Goal: Task Accomplishment & Management: Manage account settings

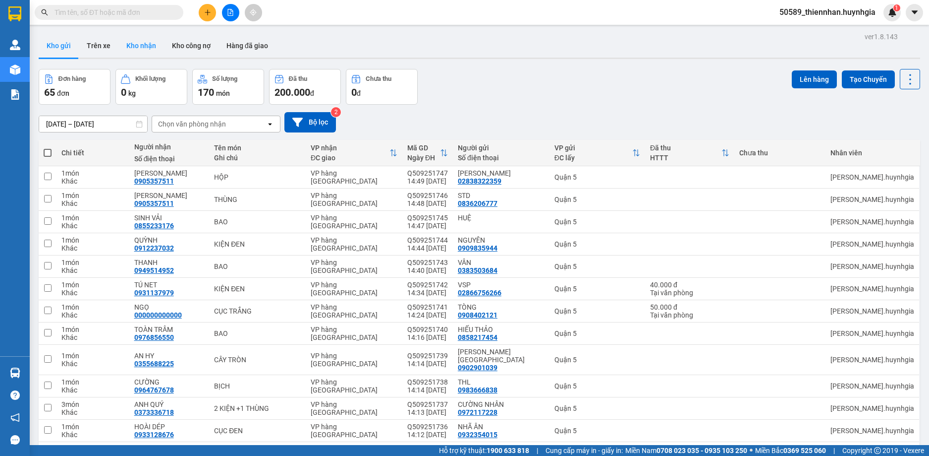
click at [135, 38] on button "Kho nhận" at bounding box center [141, 46] width 46 height 24
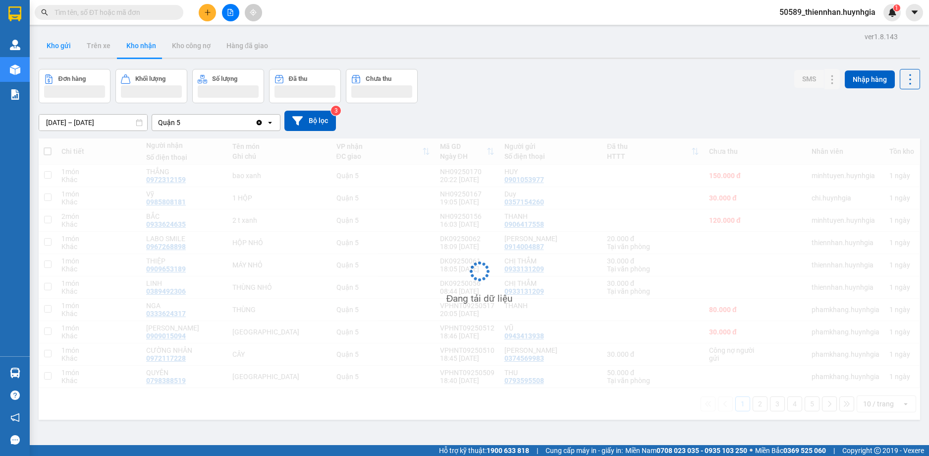
click at [57, 48] on button "Kho gửi" at bounding box center [59, 46] width 40 height 24
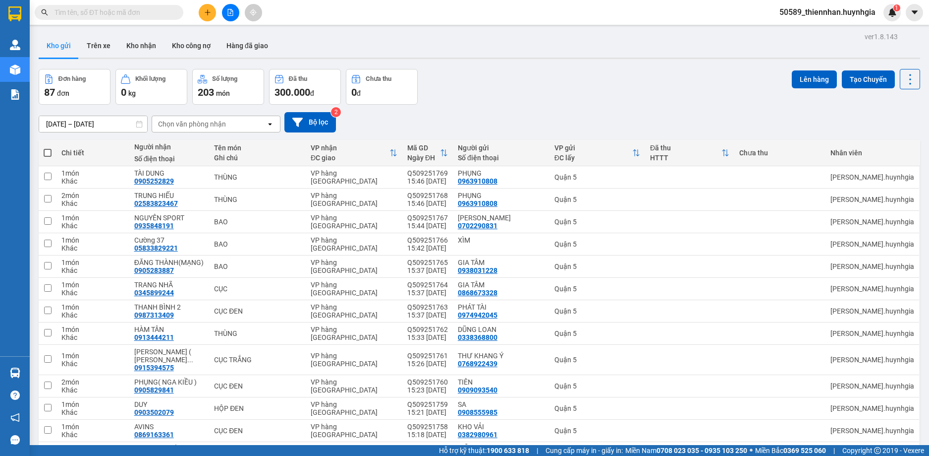
click at [501, 88] on div "Đơn hàng 87 đơn Khối lượng 0 kg Số lượng 203 món Đã thu 300.000 đ Chưa thu 0 đ …" at bounding box center [480, 87] width 882 height 36
click at [831, 15] on span "50589_thiennhan.huynhgia" at bounding box center [828, 12] width 112 height 12
click at [833, 32] on span "Đăng xuất" at bounding box center [832, 30] width 91 height 11
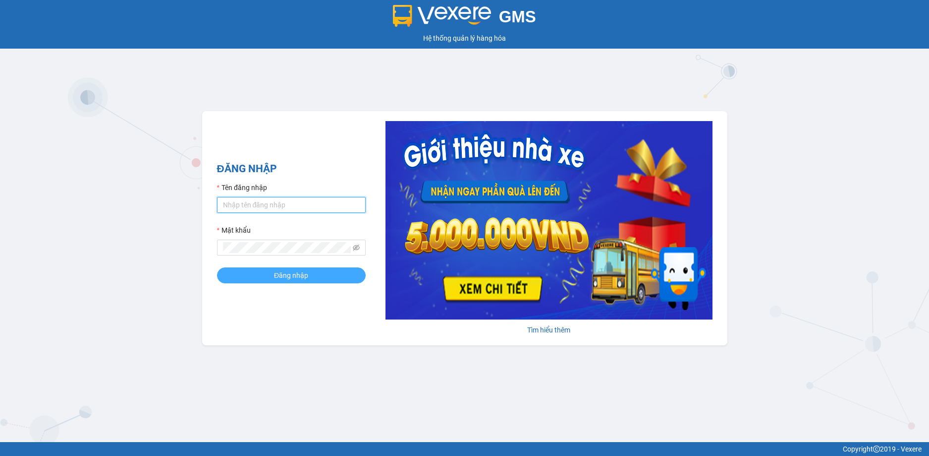
type input "thiennhan.huynhgia"
click at [311, 275] on button "Đăng nhập" at bounding box center [291, 275] width 149 height 16
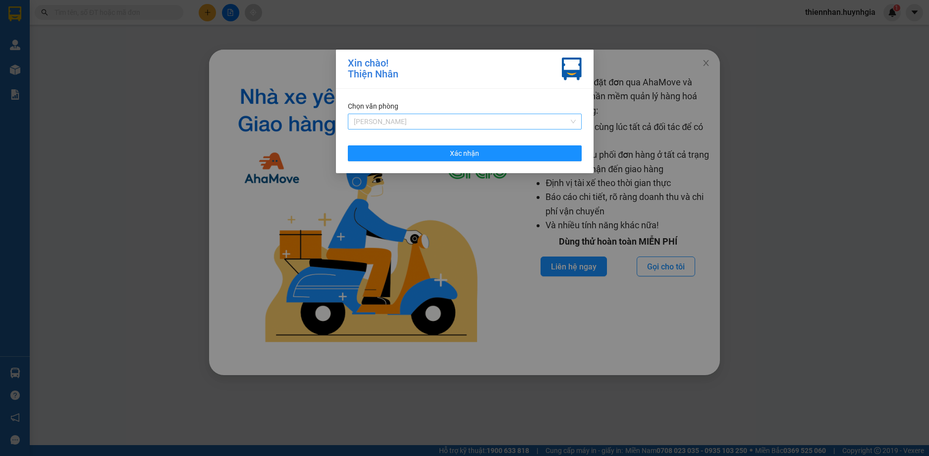
click at [540, 121] on span "[PERSON_NAME]" at bounding box center [465, 121] width 222 height 15
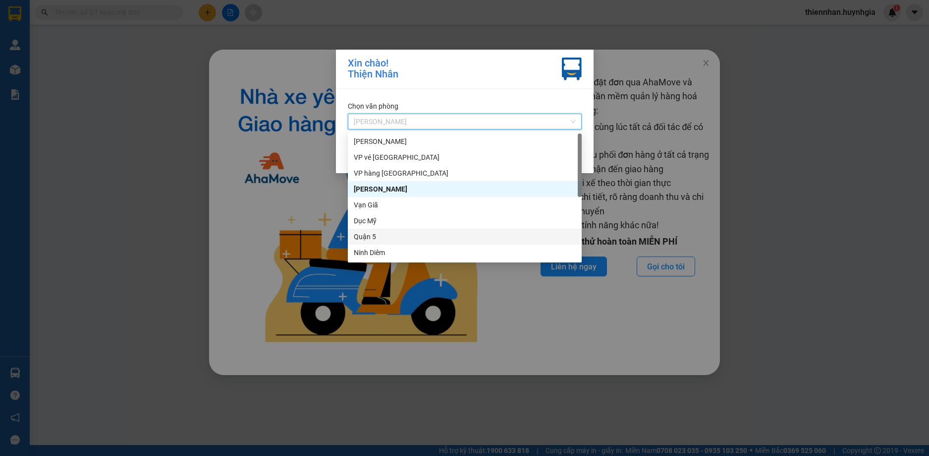
click at [387, 239] on div "Quận 5" at bounding box center [465, 236] width 222 height 11
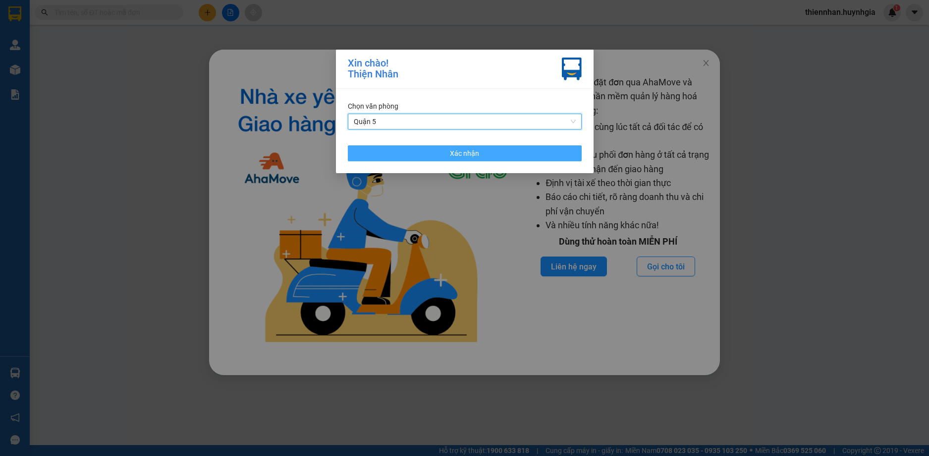
click at [425, 145] on button "Xác nhận" at bounding box center [465, 153] width 234 height 16
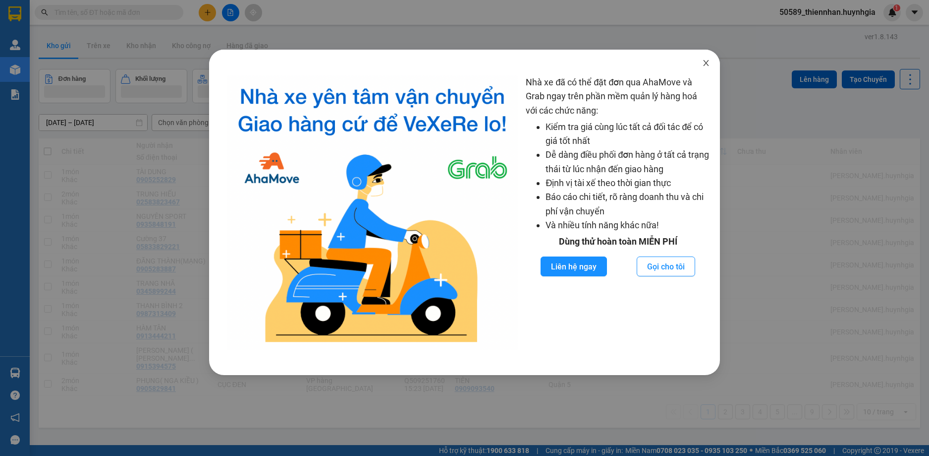
click at [710, 62] on icon "close" at bounding box center [706, 63] width 8 height 8
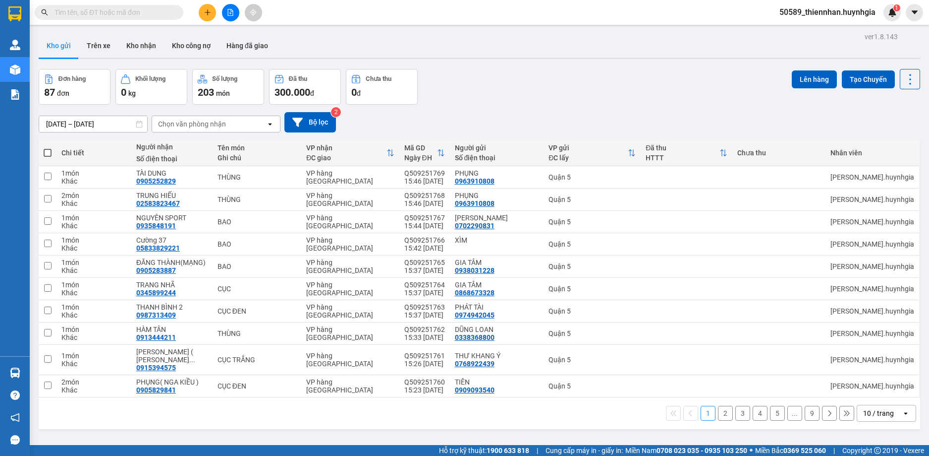
click at [810, 14] on span "50589_thiennhan.huynhgia" at bounding box center [828, 12] width 112 height 12
click at [813, 30] on span "Đăng xuất" at bounding box center [832, 30] width 91 height 11
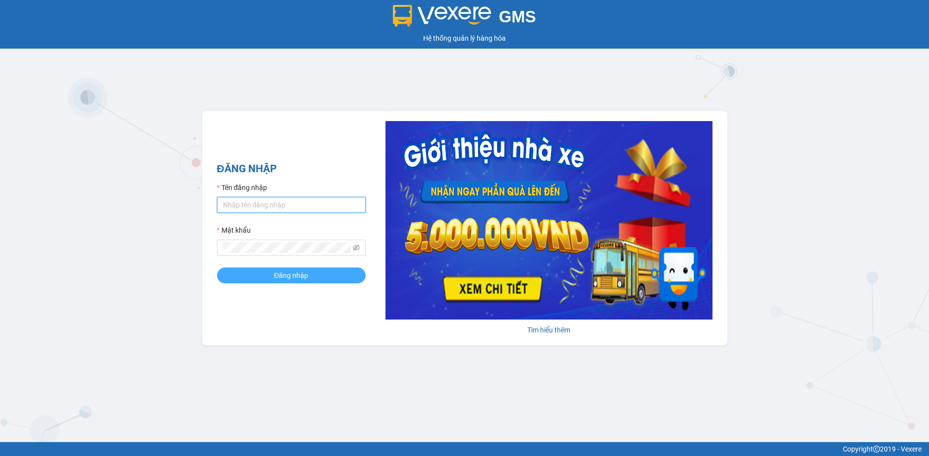
type input "thiennhan.huynhgia"
click at [300, 282] on button "Đăng nhập" at bounding box center [291, 275] width 149 height 16
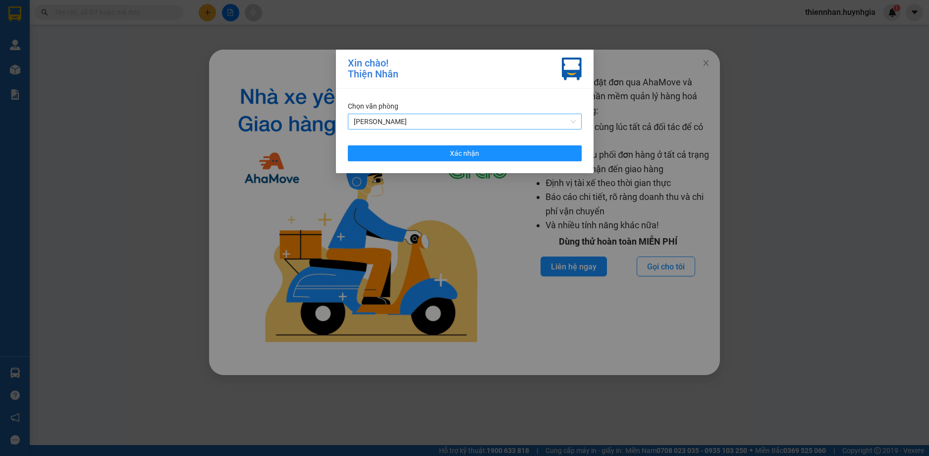
click at [426, 119] on span "[PERSON_NAME]" at bounding box center [465, 121] width 222 height 15
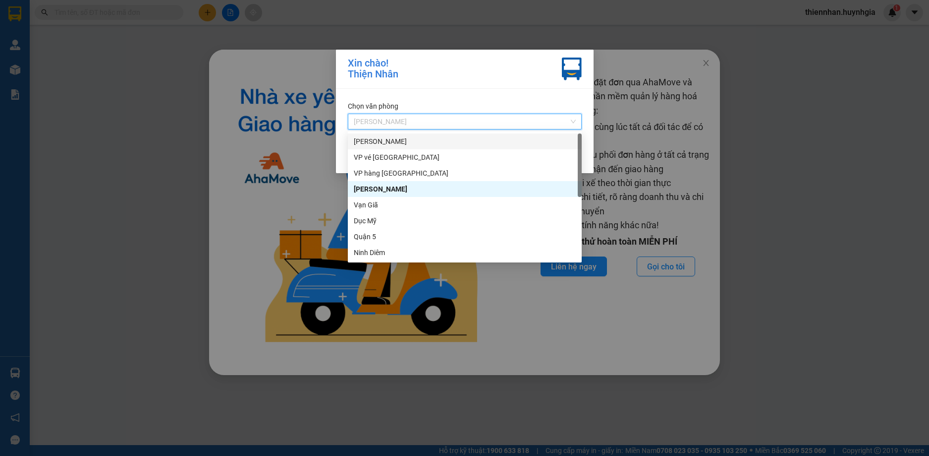
click at [400, 141] on div "[PERSON_NAME]" at bounding box center [465, 141] width 222 height 11
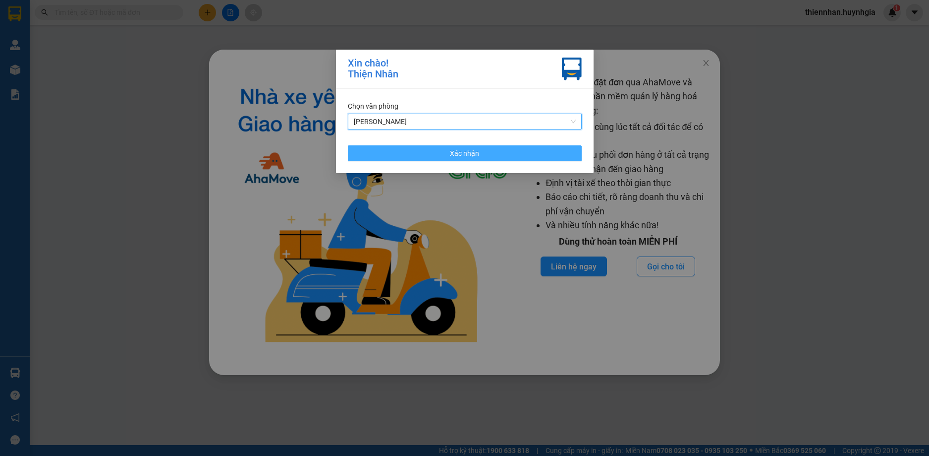
click at [431, 148] on button "Xác nhận" at bounding box center [465, 153] width 234 height 16
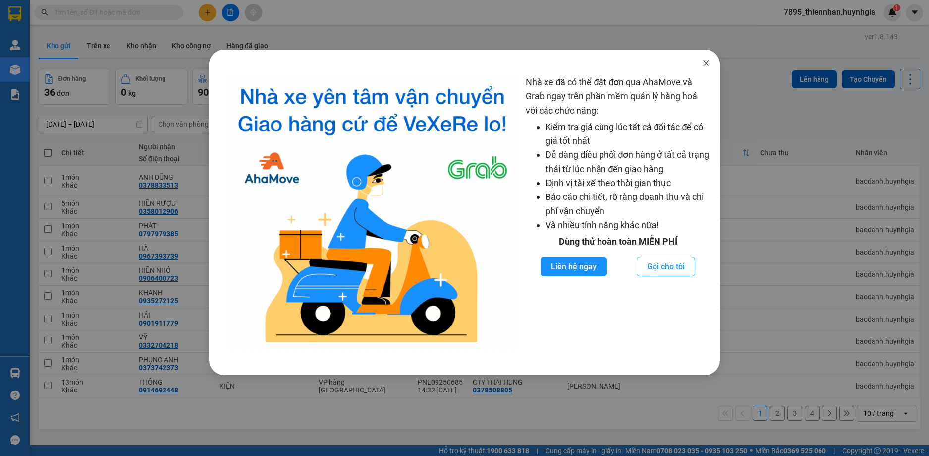
click at [709, 65] on icon "close" at bounding box center [706, 63] width 8 height 8
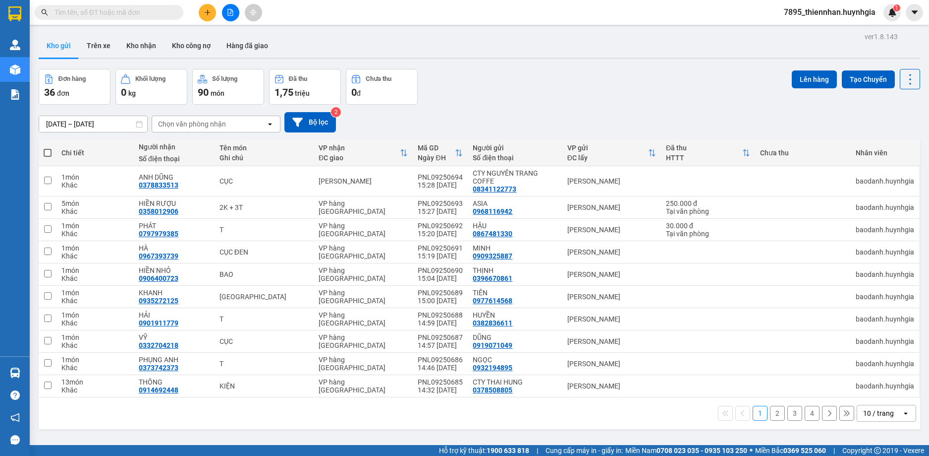
click at [669, 116] on div "[DATE] – [DATE] Press the down arrow key to interact with the calendar and sele…" at bounding box center [480, 122] width 882 height 20
